Goal: Transaction & Acquisition: Purchase product/service

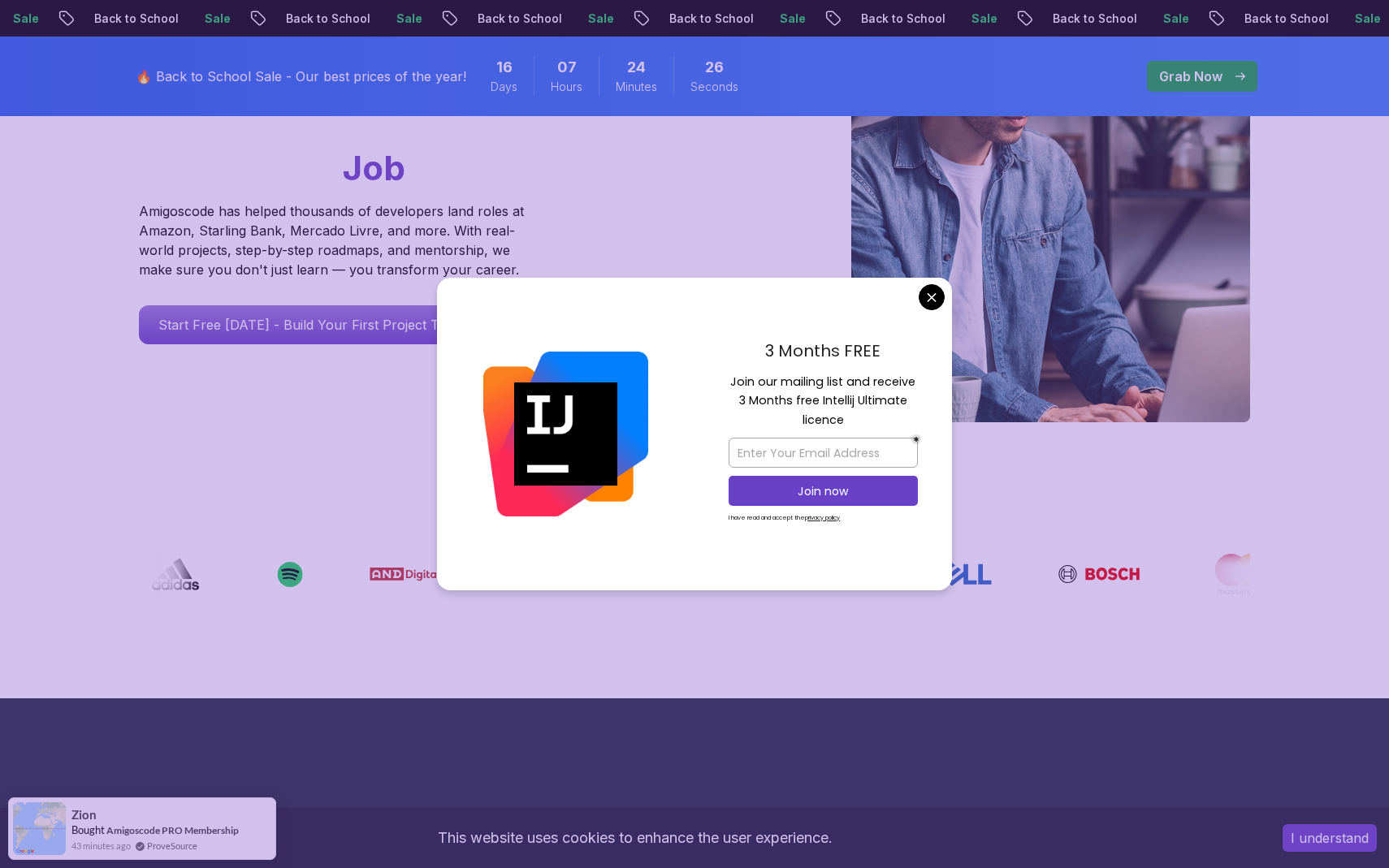
scroll to position [302, 0]
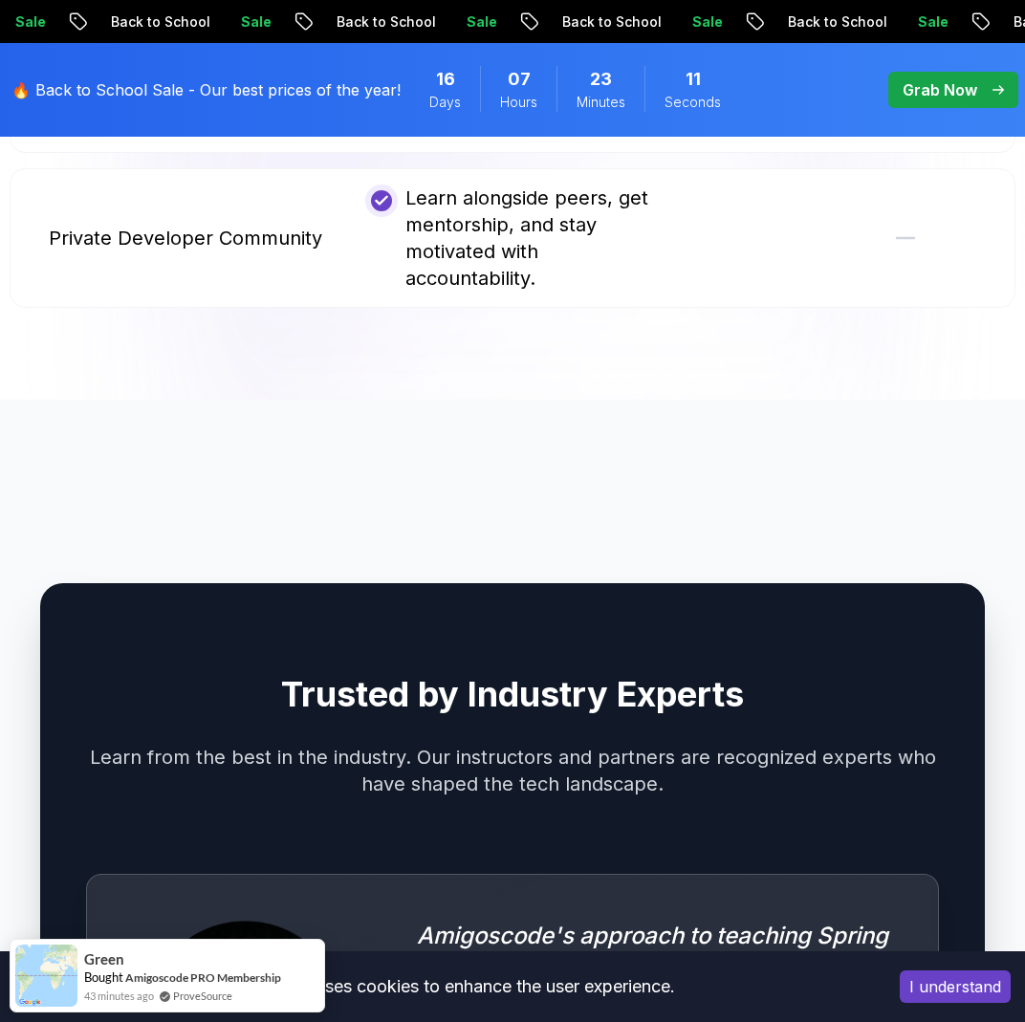
scroll to position [4907, 0]
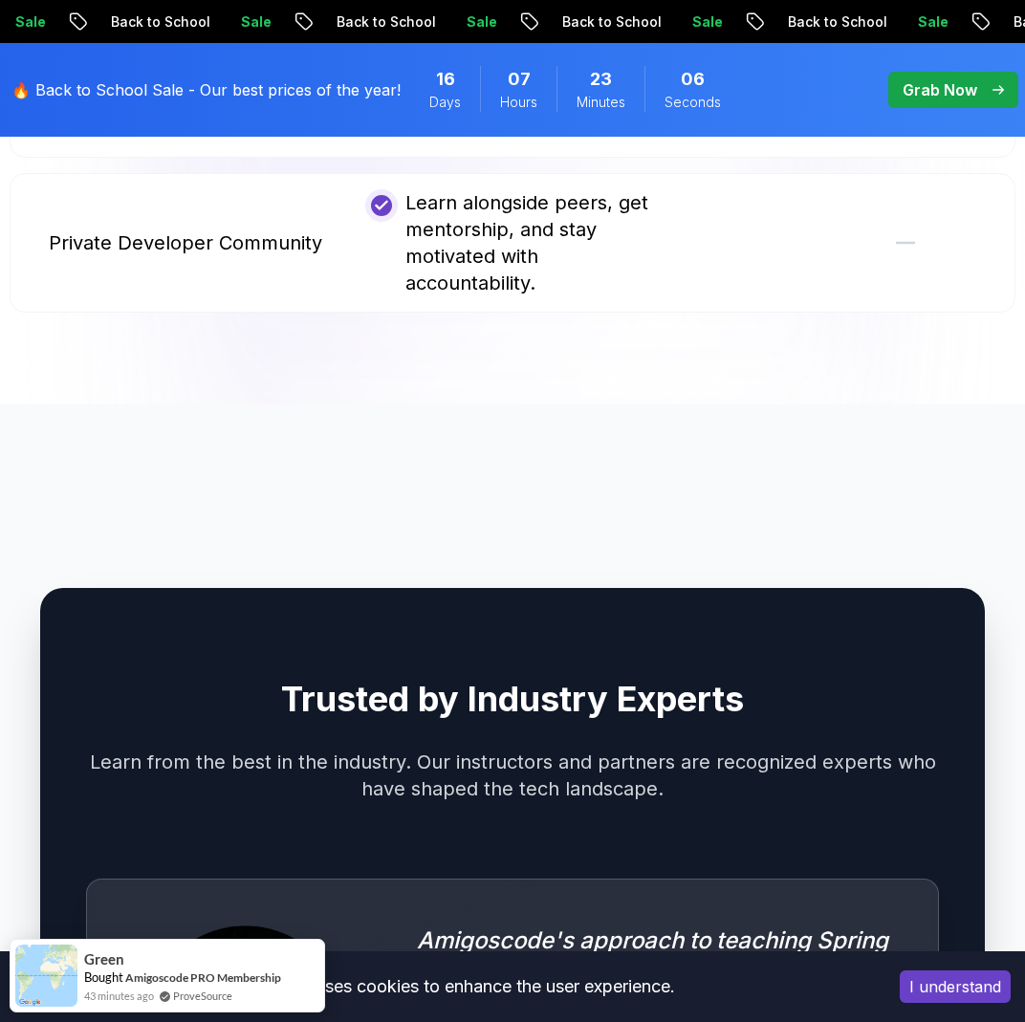
click at [929, 81] on p "Grab Now" at bounding box center [940, 89] width 75 height 23
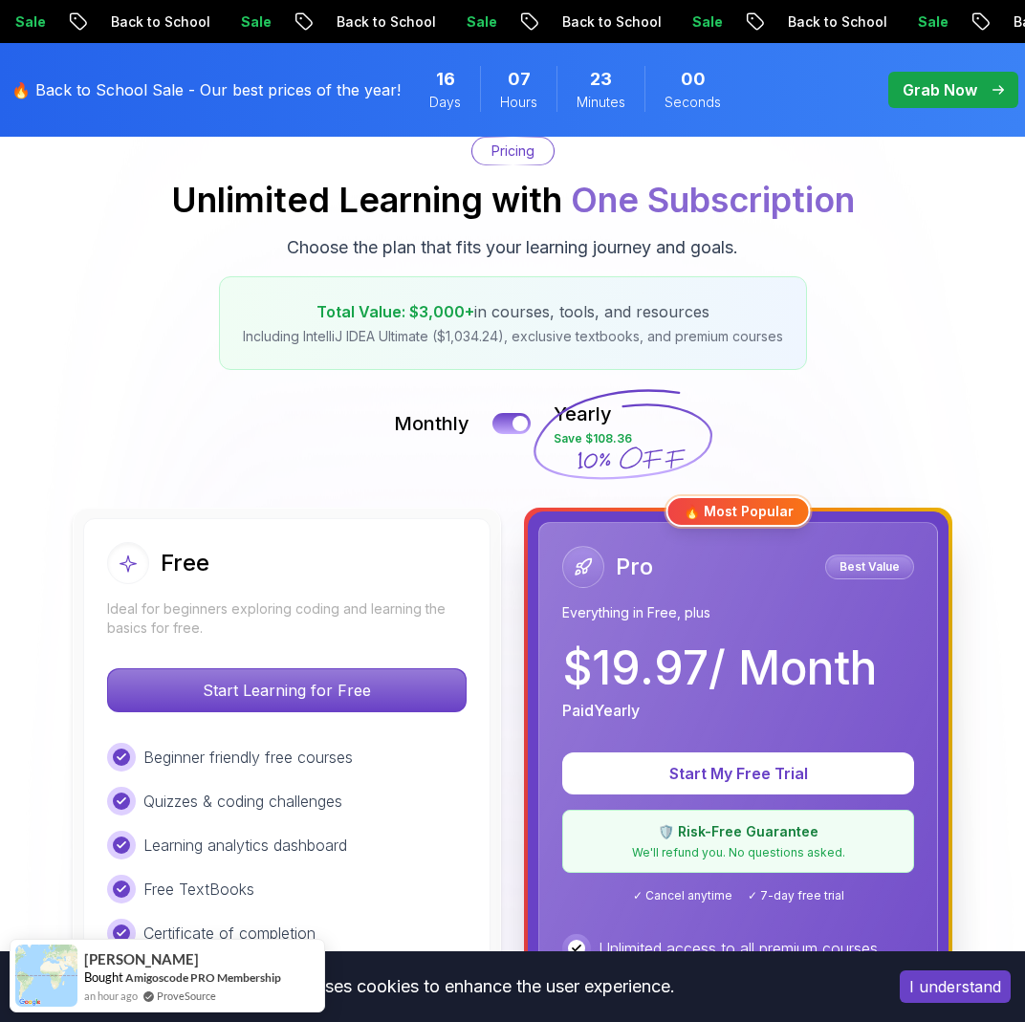
scroll to position [199, 0]
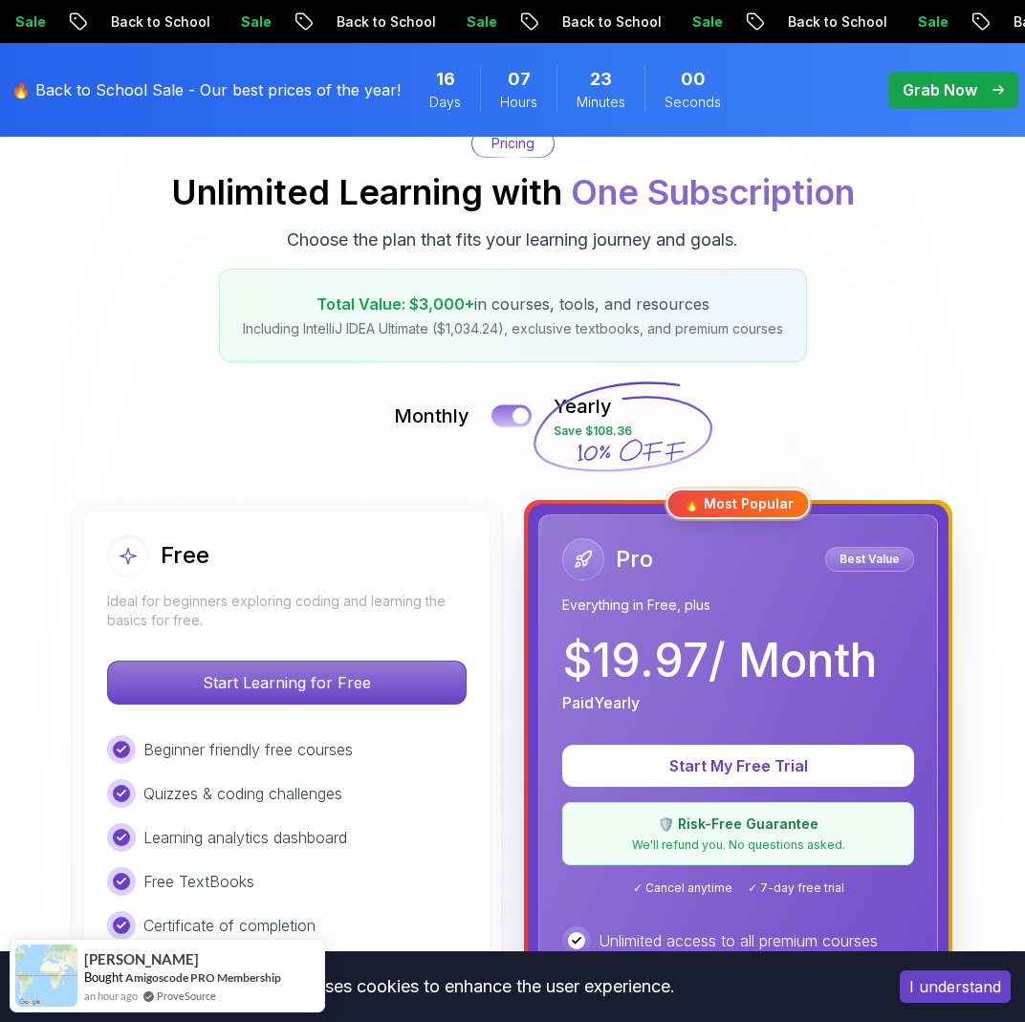
click at [519, 414] on div at bounding box center [521, 416] width 16 height 16
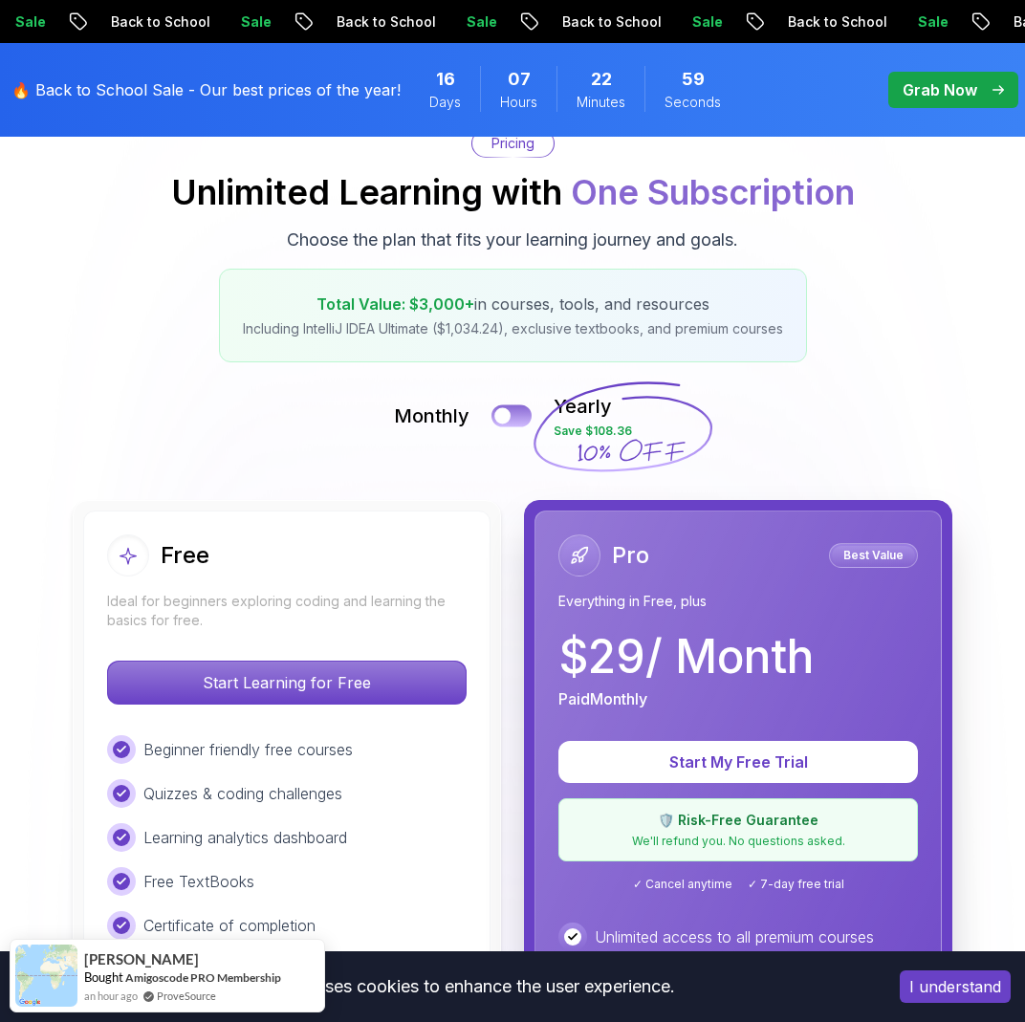
click at [507, 413] on div at bounding box center [502, 416] width 16 height 16
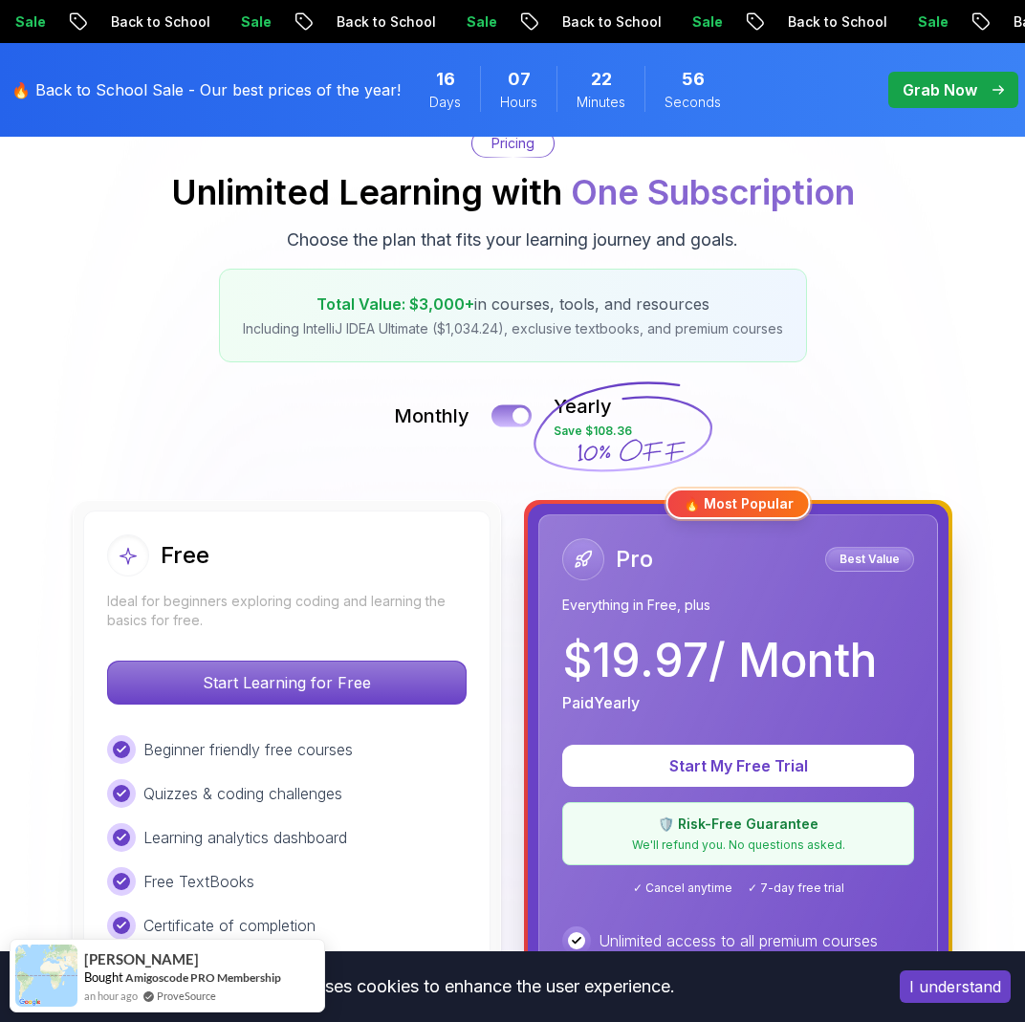
click at [507, 413] on button at bounding box center [512, 416] width 40 height 22
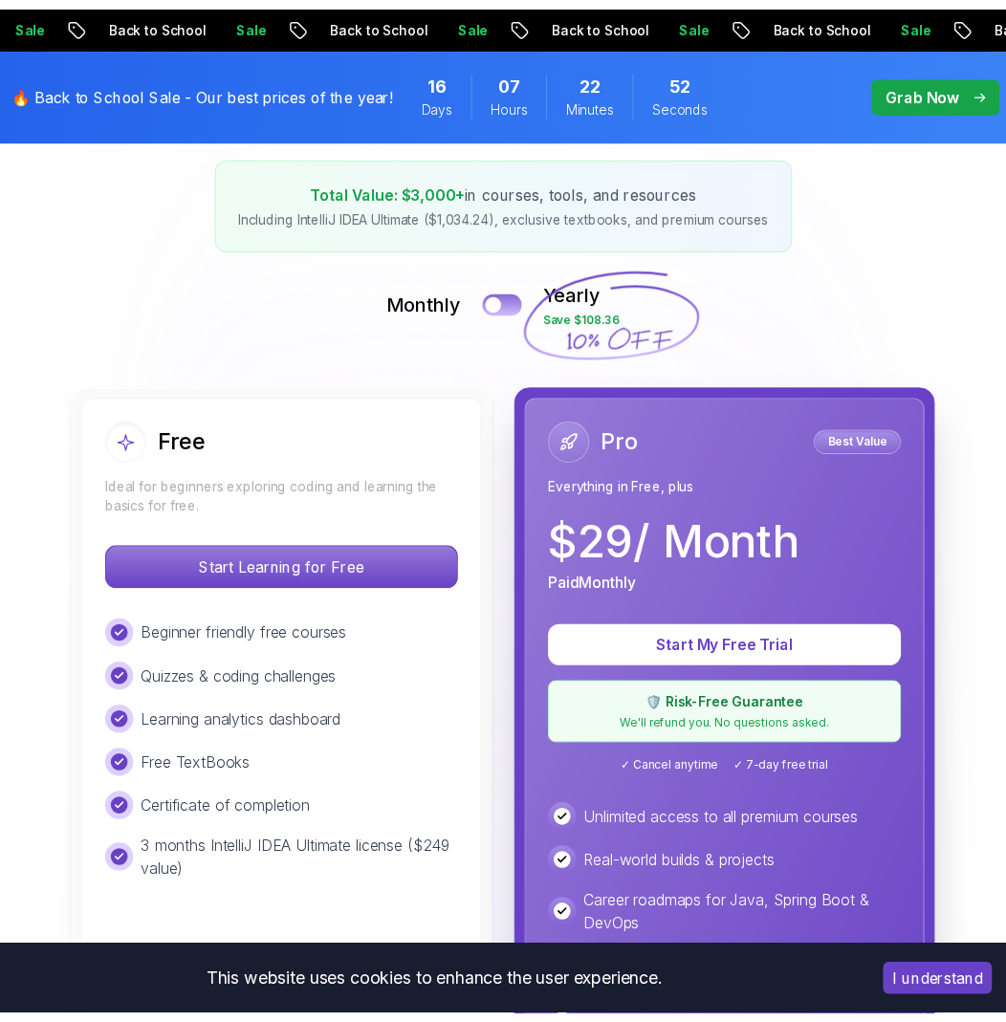
scroll to position [334, 0]
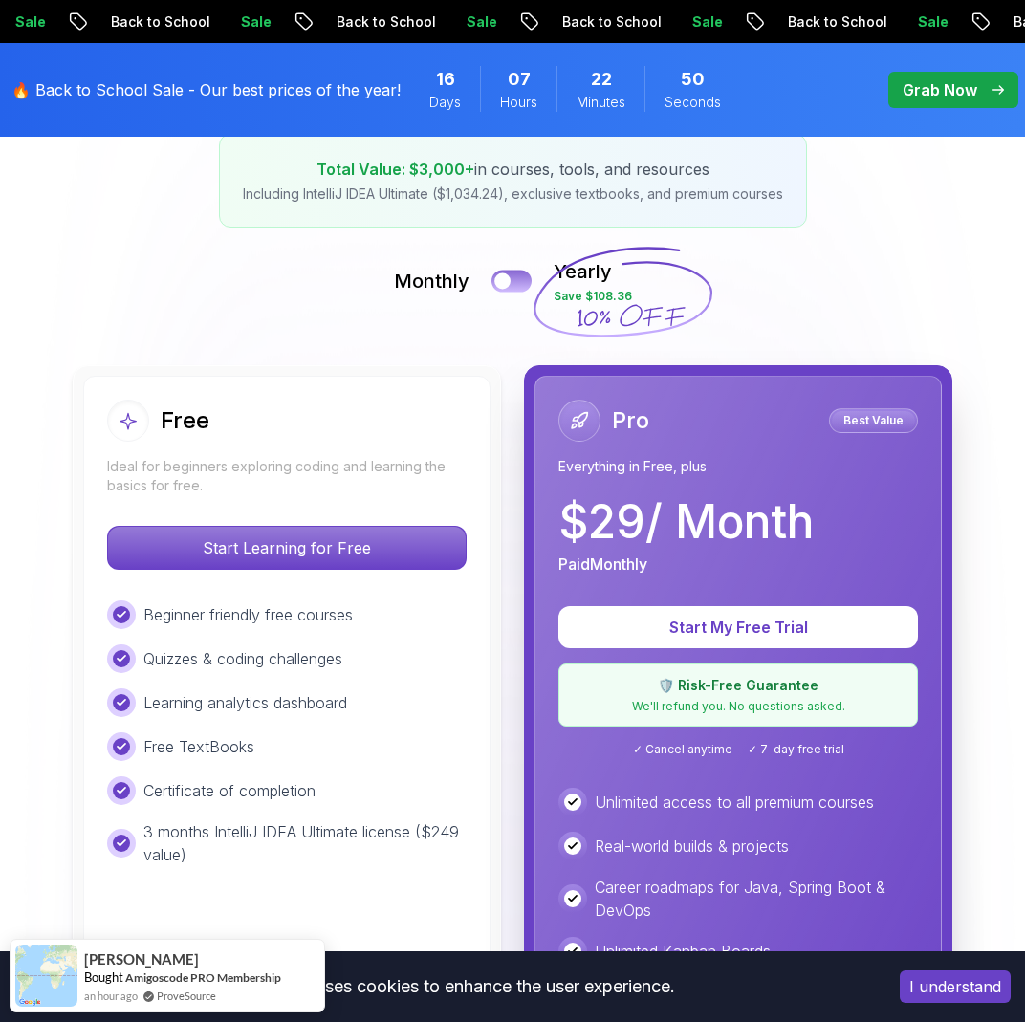
click at [514, 284] on button at bounding box center [512, 281] width 40 height 22
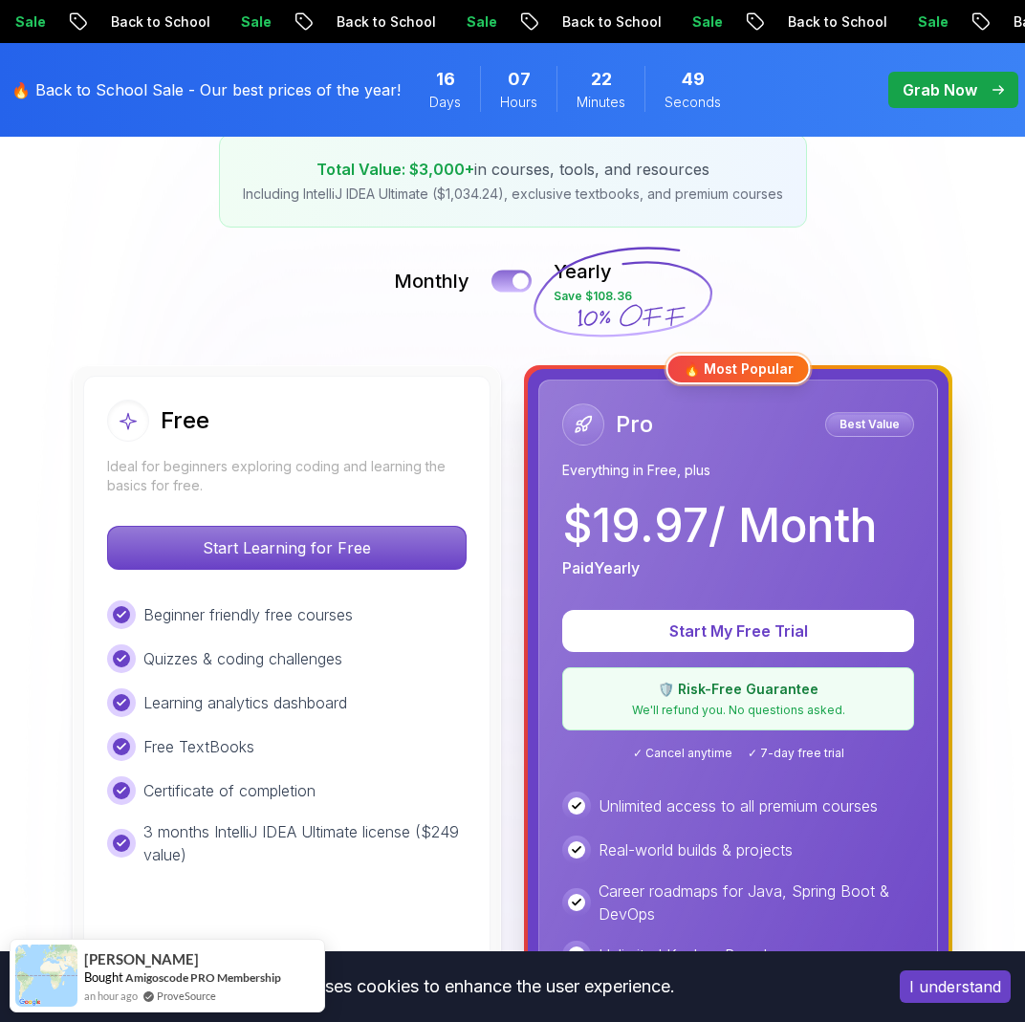
click at [514, 284] on div at bounding box center [521, 282] width 16 height 16
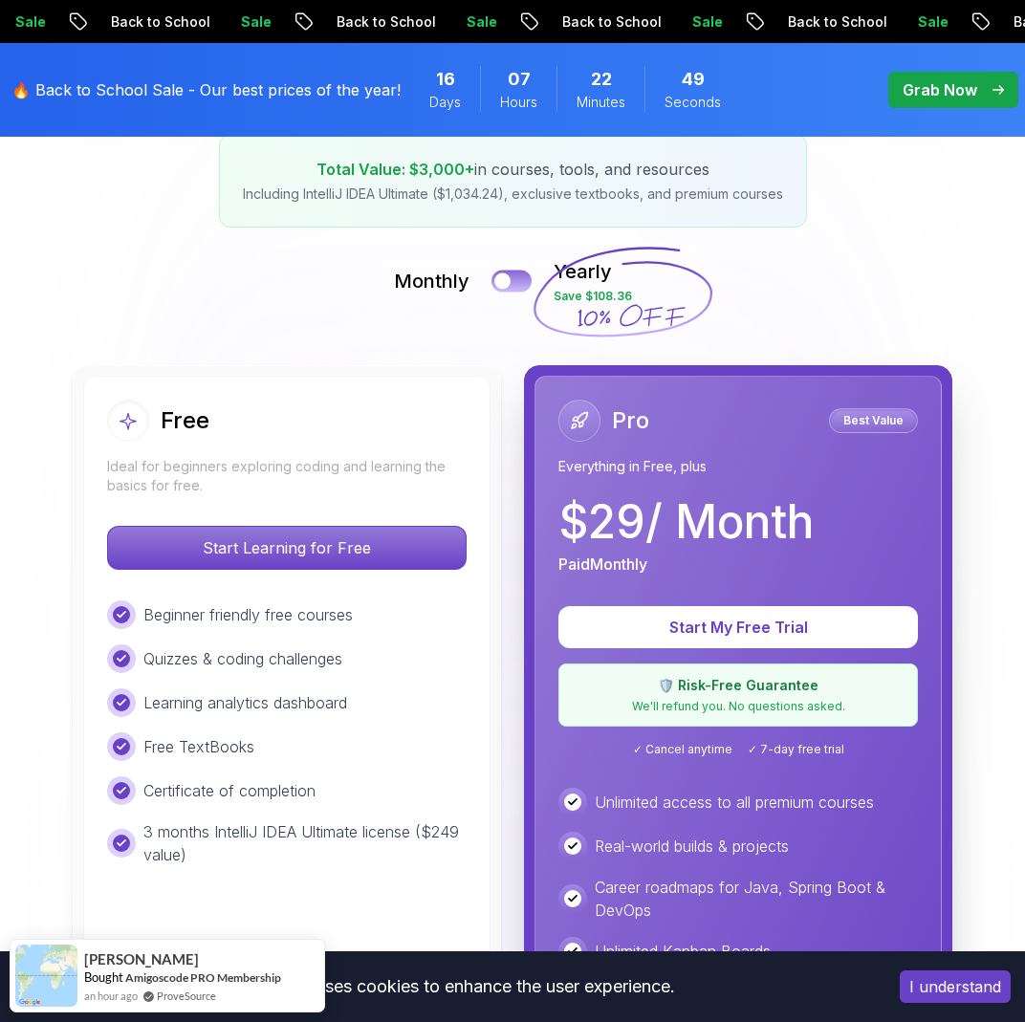
click at [514, 284] on button at bounding box center [512, 281] width 40 height 22
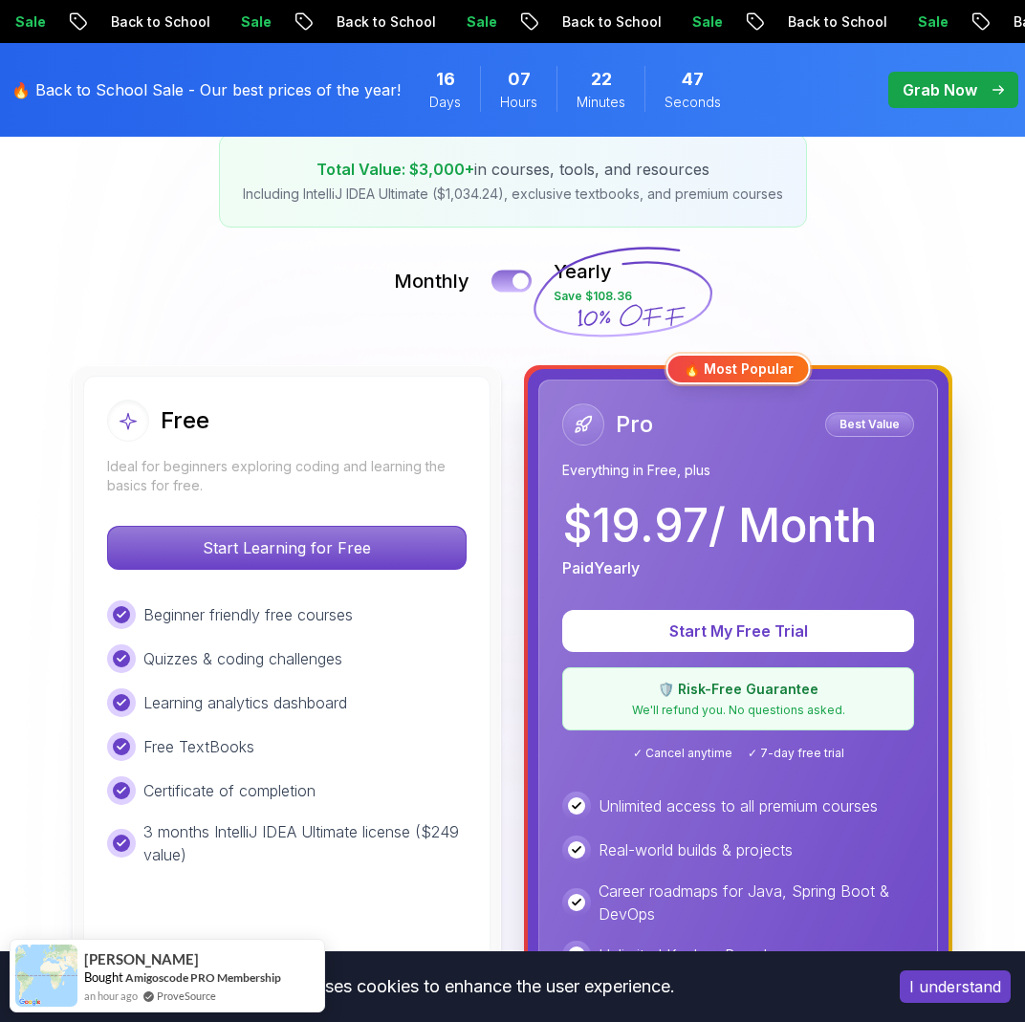
click at [514, 284] on div at bounding box center [521, 282] width 16 height 16
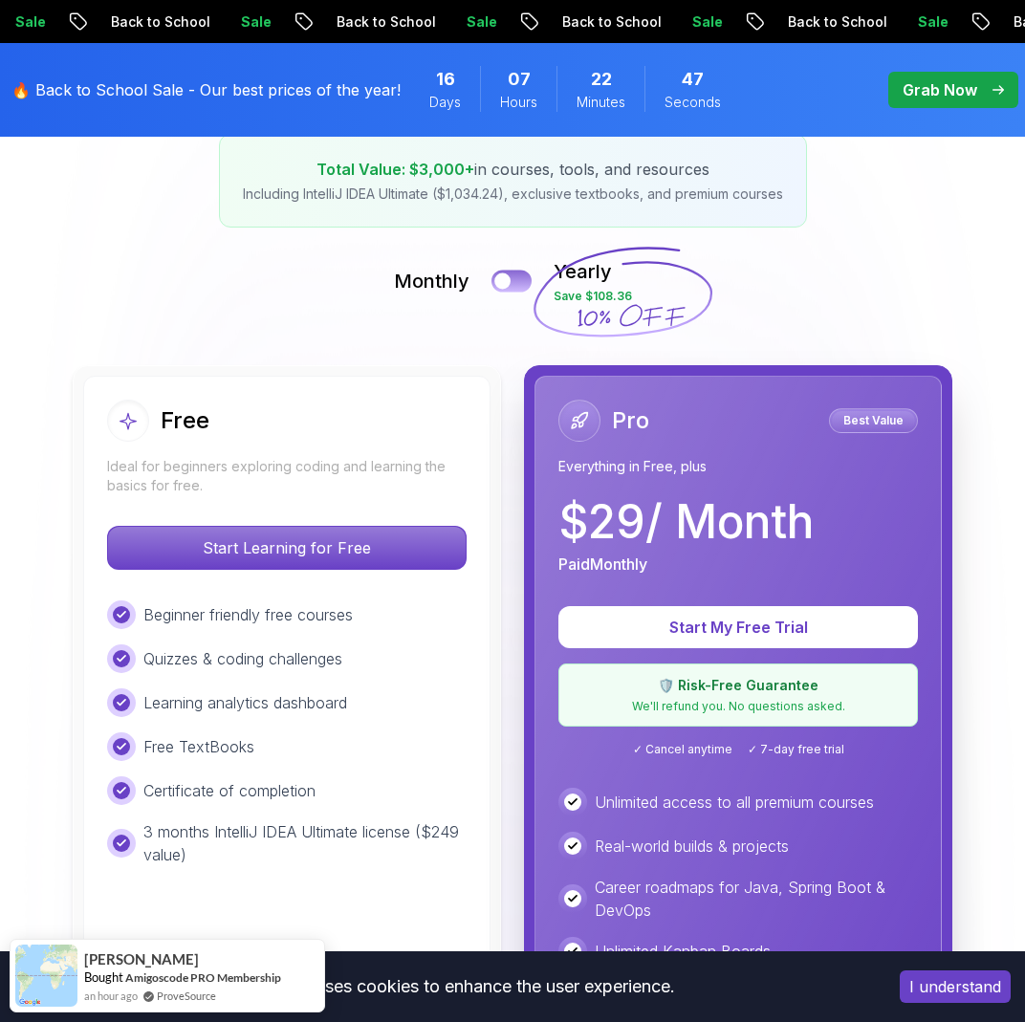
click at [514, 284] on button at bounding box center [512, 281] width 40 height 22
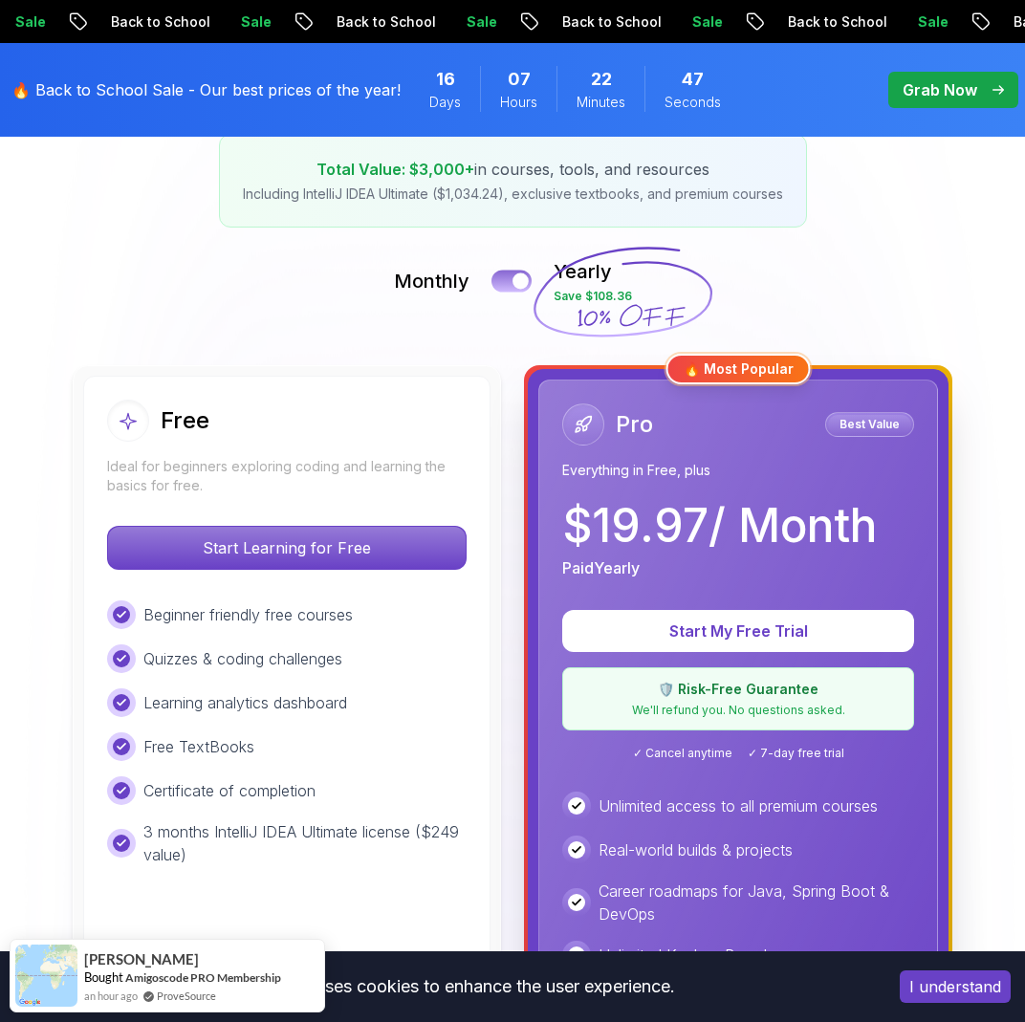
click at [514, 284] on div at bounding box center [521, 282] width 16 height 16
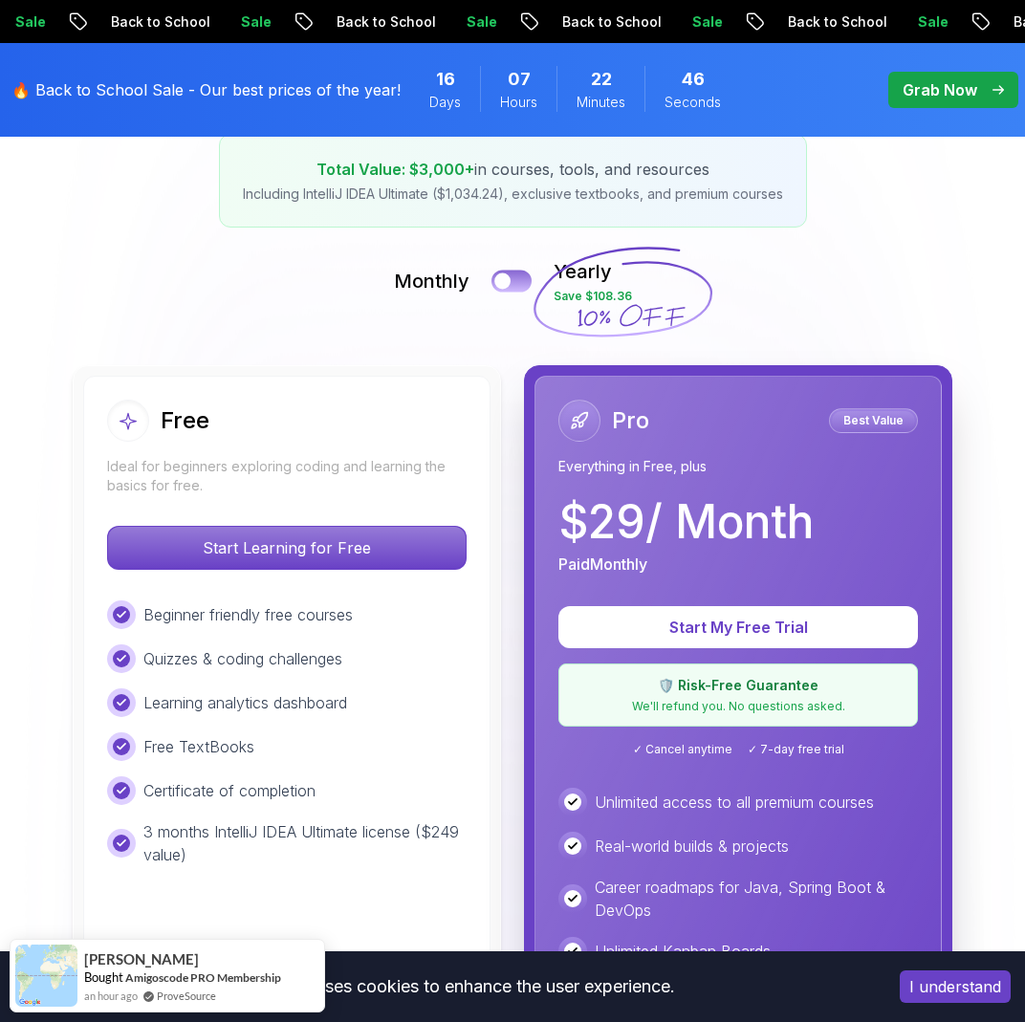
click at [514, 284] on button at bounding box center [512, 281] width 40 height 22
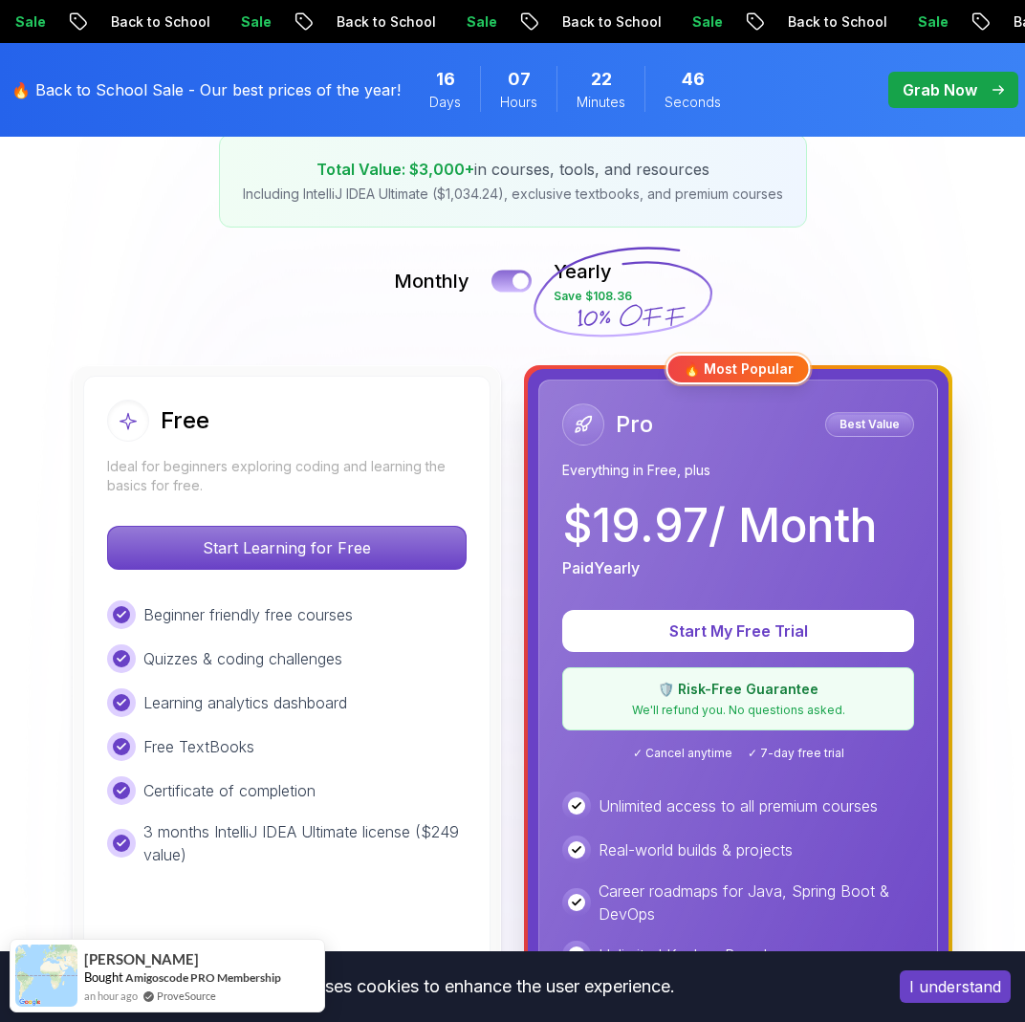
click at [514, 284] on div at bounding box center [521, 282] width 16 height 16
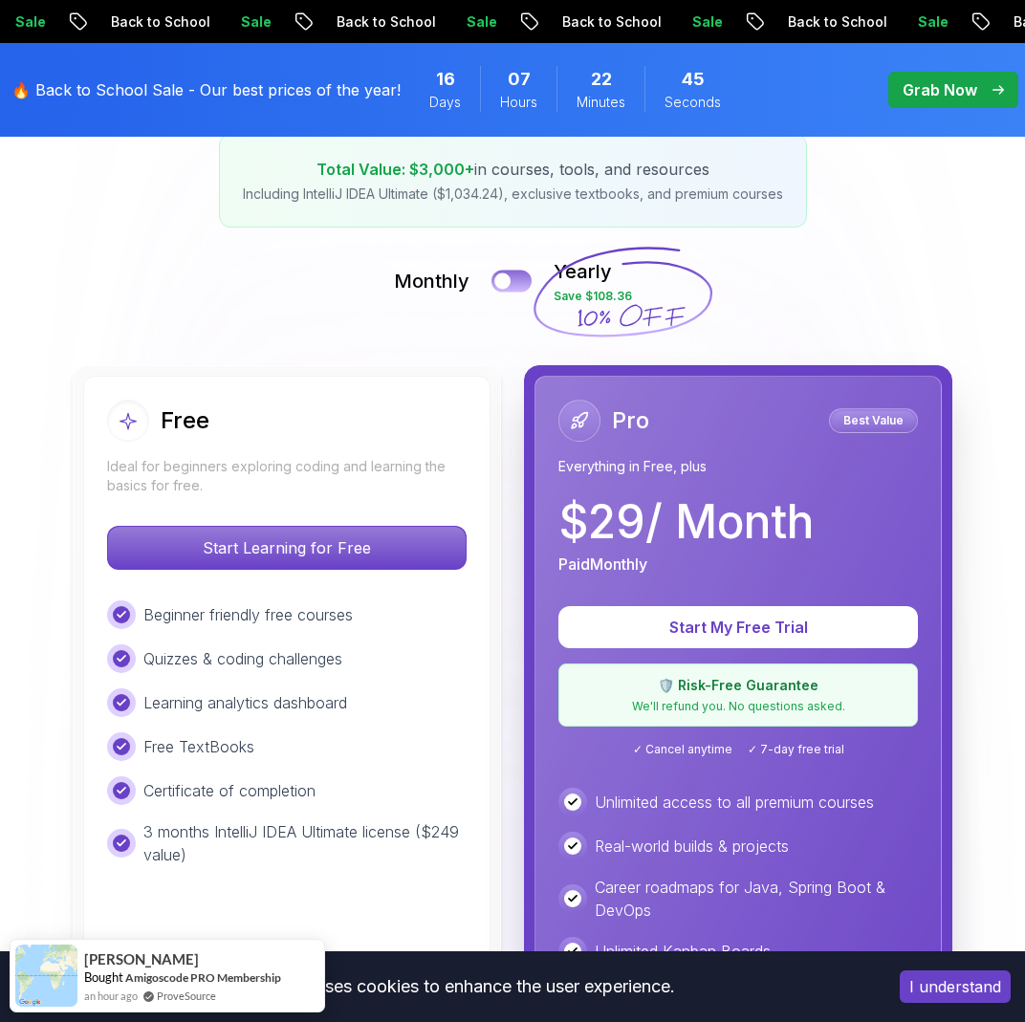
click at [508, 288] on button at bounding box center [512, 281] width 40 height 22
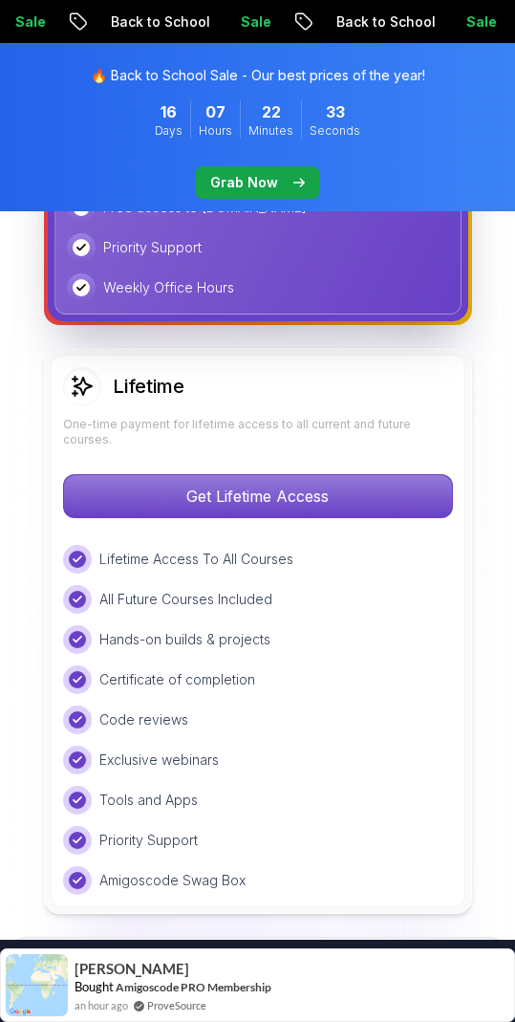
scroll to position [1555, 0]
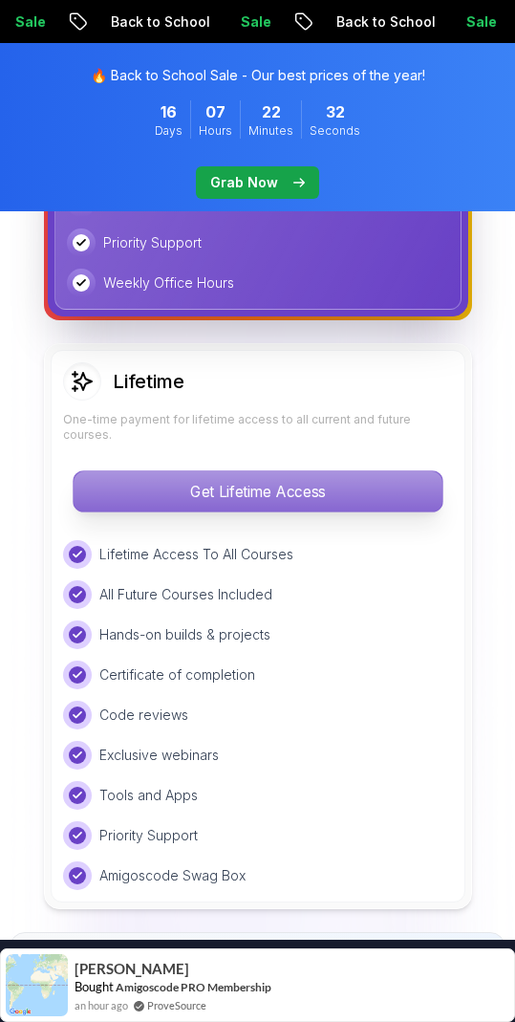
click at [378, 492] on p "Get Lifetime Access" at bounding box center [258, 491] width 369 height 40
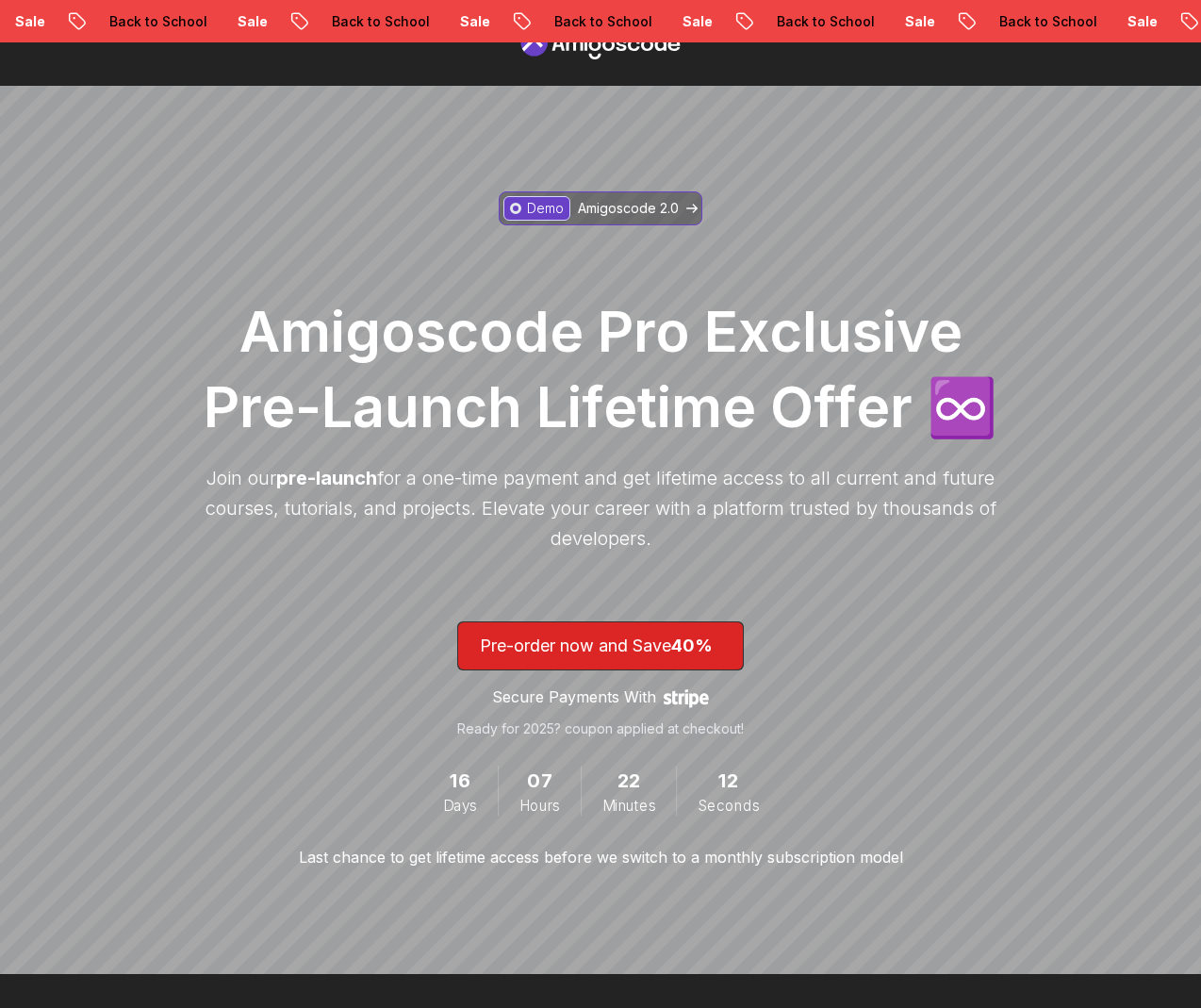
click at [625, 209] on p "Amigoscode 2.0" at bounding box center [628, 208] width 101 height 19
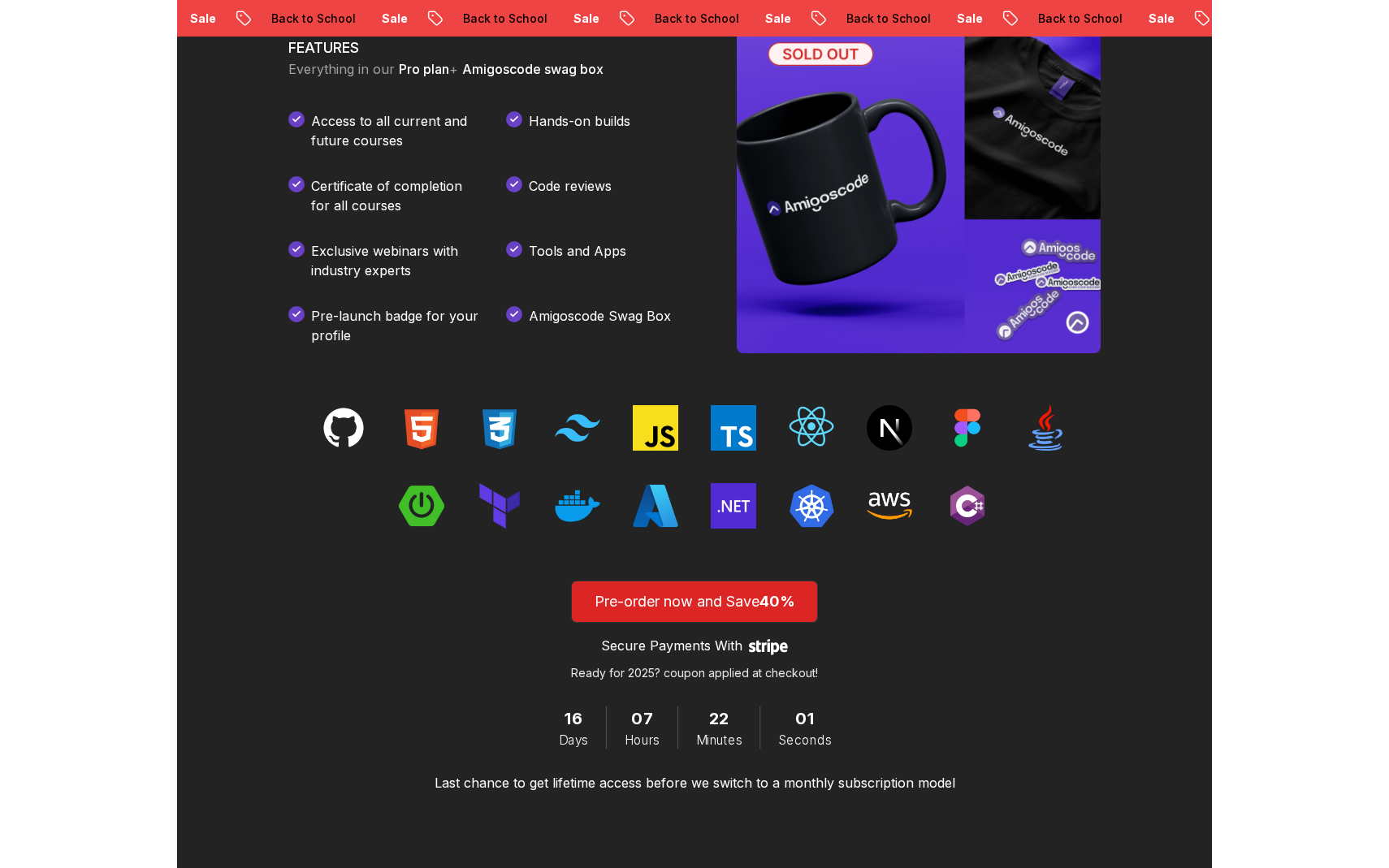
scroll to position [2334, 0]
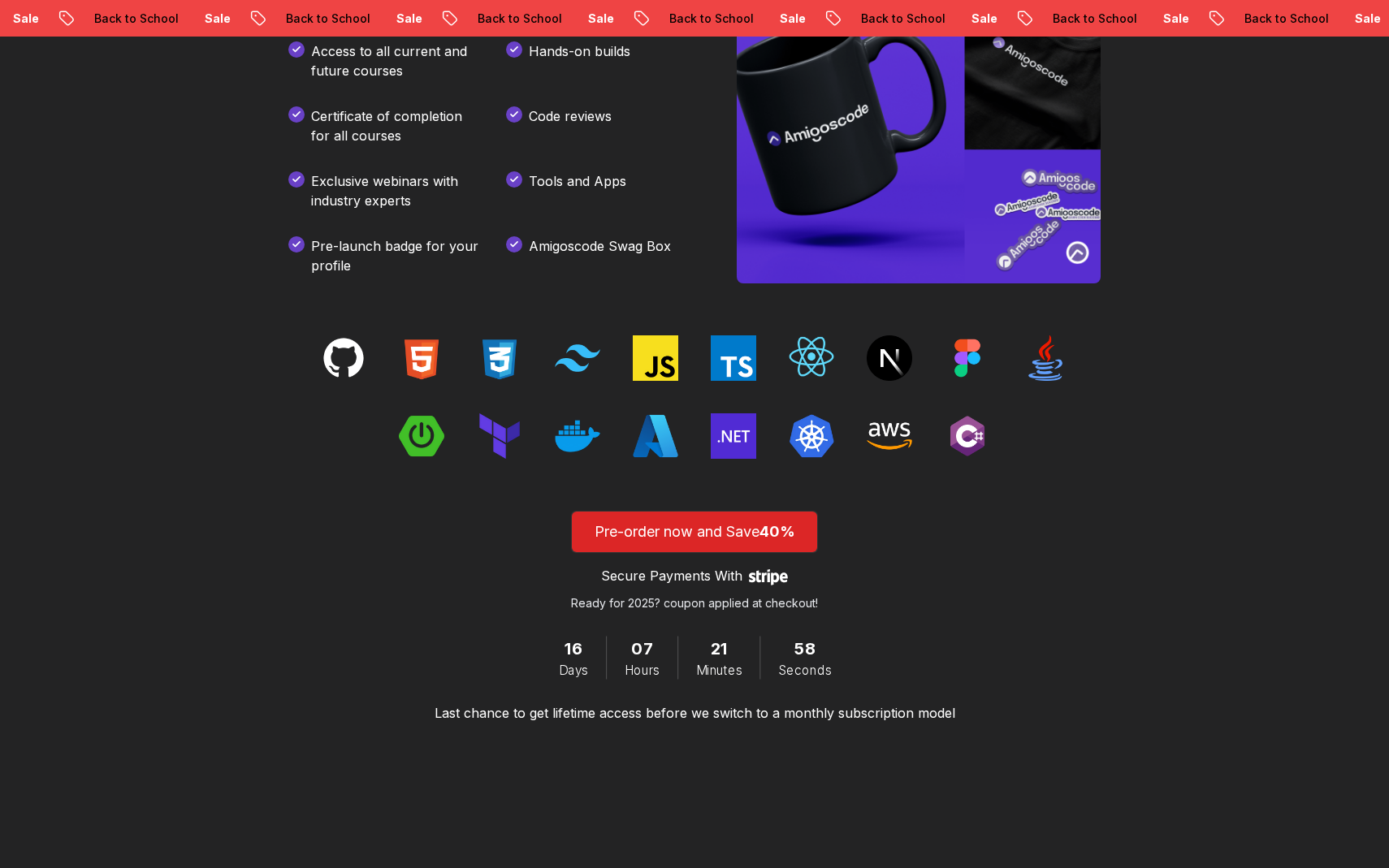
click at [913, 413] on div at bounding box center [694, 397] width 812 height 123
